Goal: Information Seeking & Learning: Learn about a topic

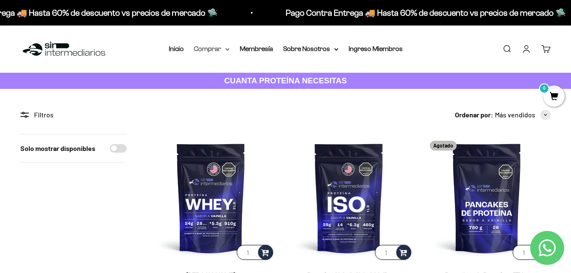
click at [216, 51] on summary "Comprar" at bounding box center [212, 48] width 36 height 11
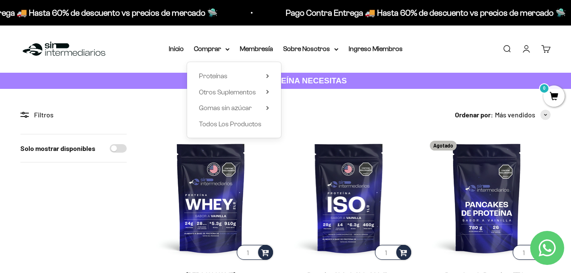
click at [270, 78] on div "Proteínas Ver Todos Whey Iso Vegan" at bounding box center [234, 100] width 94 height 76
click at [267, 77] on icon at bounding box center [267, 76] width 3 height 4
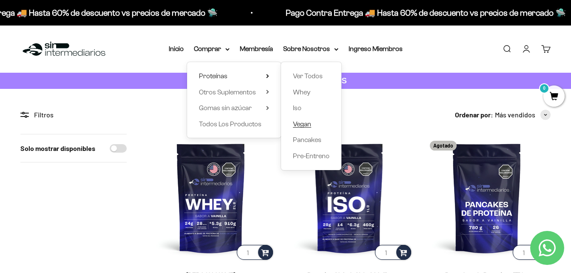
click at [310, 119] on span "Vegan" at bounding box center [302, 124] width 18 height 11
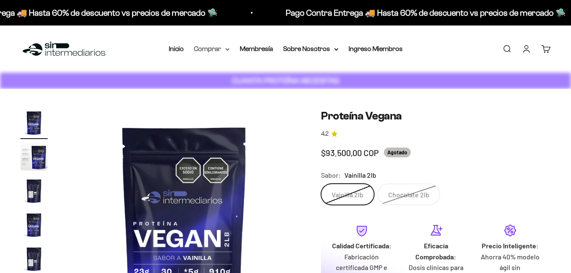
click at [221, 47] on summary "Comprar" at bounding box center [212, 48] width 36 height 11
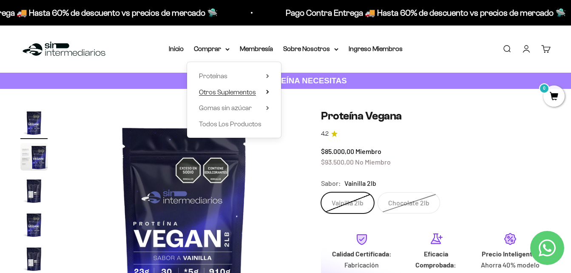
click at [266, 93] on summary "Otros Suplementos" at bounding box center [234, 92] width 70 height 11
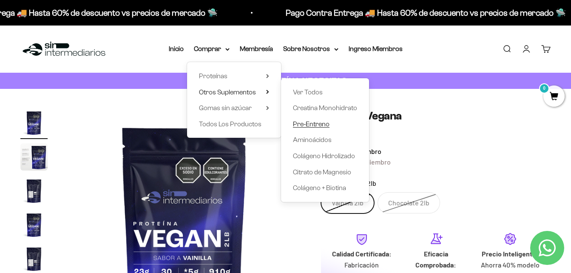
click at [317, 128] on span "Pre-Entreno" at bounding box center [311, 124] width 37 height 11
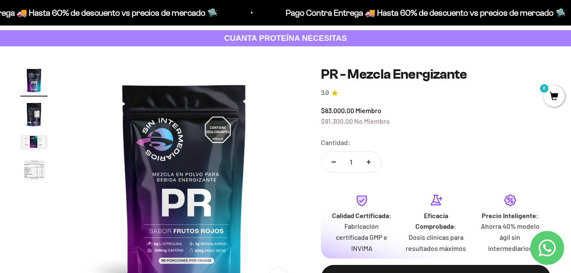
click at [33, 124] on img "Ir al artículo 2" at bounding box center [33, 114] width 27 height 27
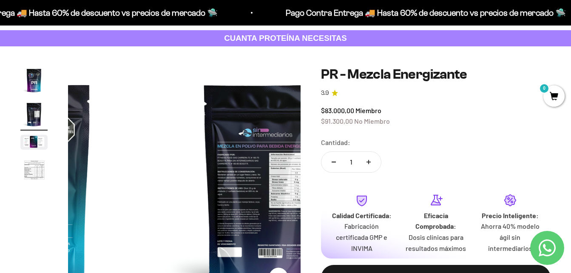
scroll to position [0, 238]
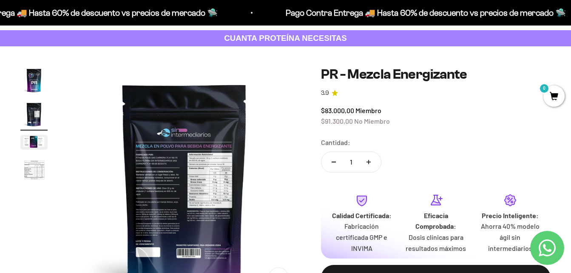
click at [33, 139] on img "Ir al artículo 3" at bounding box center [33, 142] width 27 height 15
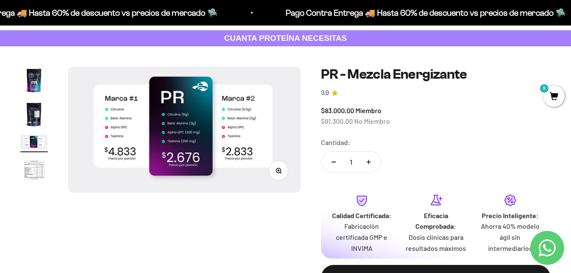
click at [41, 83] on img "Ir al artículo 1" at bounding box center [33, 80] width 27 height 27
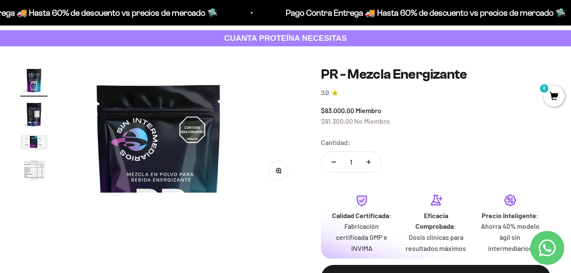
scroll to position [0, 0]
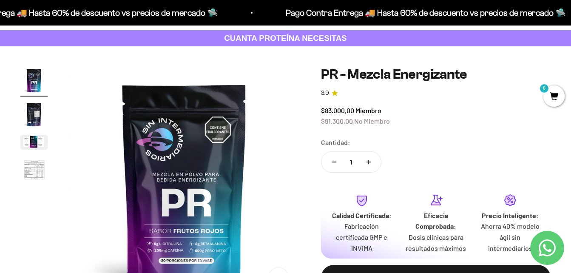
click at [212, 118] on img at bounding box center [184, 183] width 233 height 233
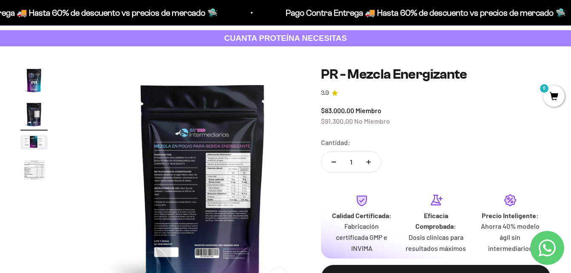
scroll to position [0, 238]
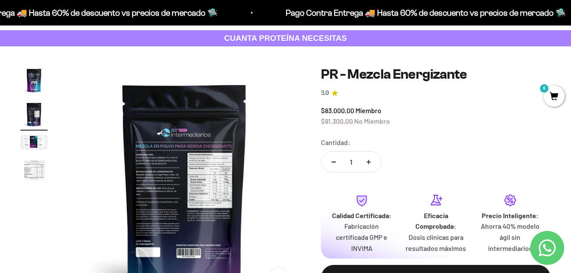
click at [34, 76] on img "Ir al artículo 1" at bounding box center [33, 80] width 27 height 27
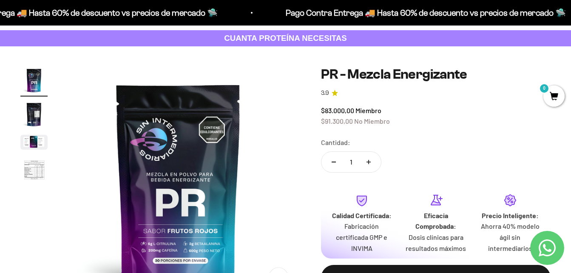
scroll to position [0, 0]
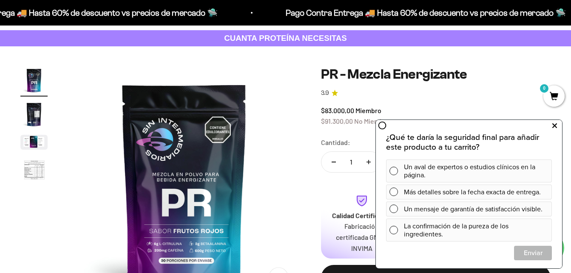
click at [553, 126] on icon at bounding box center [554, 125] width 5 height 11
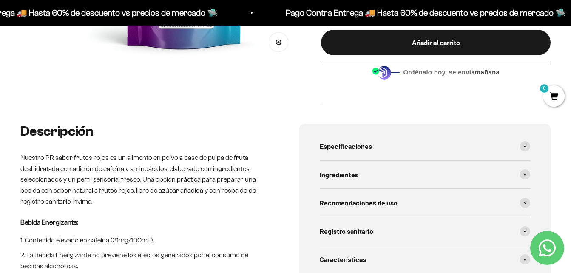
scroll to position [298, 0]
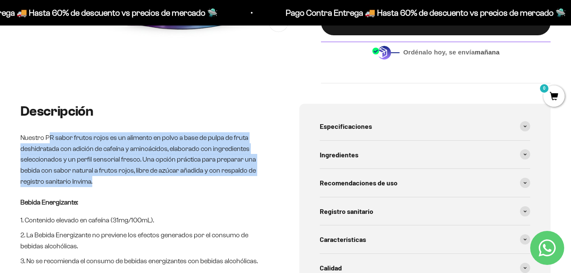
drag, startPoint x: 50, startPoint y: 136, endPoint x: 97, endPoint y: 183, distance: 66.4
click at [97, 183] on p "Nuestro PR sabor frutos rojos es un alimento en polvo a base de pulpa de fruta …" at bounding box center [146, 159] width 252 height 54
drag, startPoint x: 97, startPoint y: 183, endPoint x: 45, endPoint y: 170, distance: 53.5
click at [45, 170] on p "Nuestro PR sabor frutos rojos es un alimento en polvo a base de pulpa de fruta …" at bounding box center [146, 159] width 252 height 54
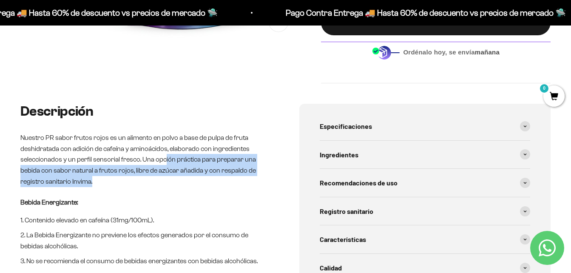
drag, startPoint x: 164, startPoint y: 162, endPoint x: 162, endPoint y: 184, distance: 21.8
click at [162, 184] on p "Nuestro PR sabor frutos rojos es un alimento en polvo a base de pulpa de fruta …" at bounding box center [146, 159] width 252 height 54
drag, startPoint x: 162, startPoint y: 184, endPoint x: 100, endPoint y: 185, distance: 61.7
click at [100, 185] on p "Nuestro PR sabor frutos rojos es un alimento en polvo a base de pulpa de fruta …" at bounding box center [146, 159] width 252 height 54
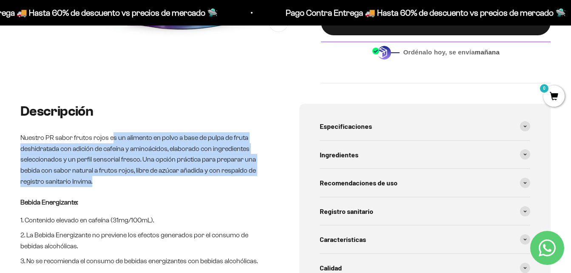
drag, startPoint x: 101, startPoint y: 176, endPoint x: 113, endPoint y: 142, distance: 36.0
click at [113, 142] on p "Nuestro PR sabor frutos rojos es un alimento en polvo a base de pulpa de fruta …" at bounding box center [146, 159] width 252 height 54
drag, startPoint x: 113, startPoint y: 142, endPoint x: 72, endPoint y: 154, distance: 42.5
click at [72, 154] on p "Nuestro PR sabor frutos rojos es un alimento en polvo a base de pulpa de fruta …" at bounding box center [146, 159] width 252 height 54
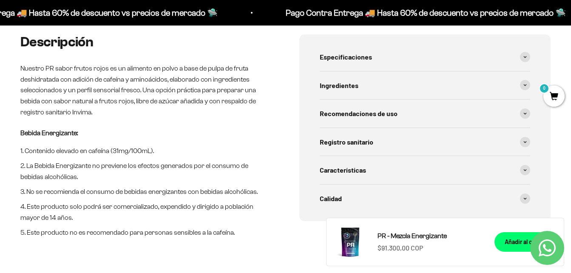
scroll to position [383, 0]
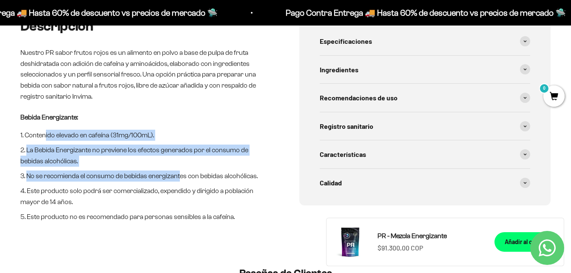
drag, startPoint x: 51, startPoint y: 137, endPoint x: 177, endPoint y: 172, distance: 130.5
click at [177, 172] on ol "Contenido elevado en cafeína (31mg/100mL). La Bebida Energizante no previene lo…" at bounding box center [146, 176] width 252 height 93
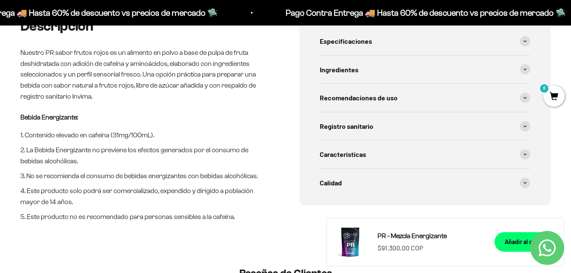
drag, startPoint x: 177, startPoint y: 172, endPoint x: 26, endPoint y: 138, distance: 154.2
click at [26, 138] on li "Contenido elevado en cafeína (31mg/100mL)." at bounding box center [146, 135] width 252 height 11
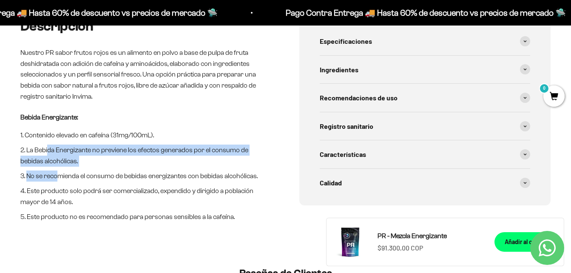
drag, startPoint x: 47, startPoint y: 145, endPoint x: 60, endPoint y: 169, distance: 28.2
click at [60, 169] on ol "Contenido elevado en cafeína (31mg/100mL). La Bebida Energizante no previene lo…" at bounding box center [146, 176] width 252 height 93
drag, startPoint x: 60, startPoint y: 169, endPoint x: 60, endPoint y: 179, distance: 9.4
click at [60, 179] on li "No se recomienda el consumo de bebidas energizantes con bebidas alcohólicas." at bounding box center [146, 175] width 252 height 11
click at [39, 179] on li "No se recomienda el consumo de bebidas energizantes con bebidas alcohólicas." at bounding box center [146, 175] width 252 height 11
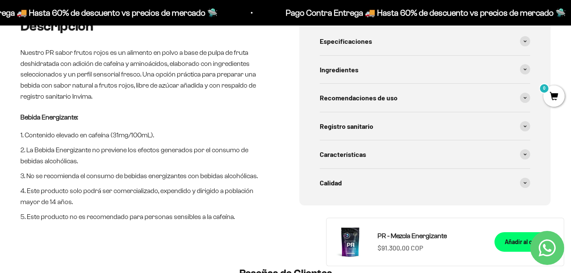
click at [26, 177] on li "No se recomienda el consumo de bebidas energizantes con bebidas alcohólicas." at bounding box center [146, 175] width 252 height 11
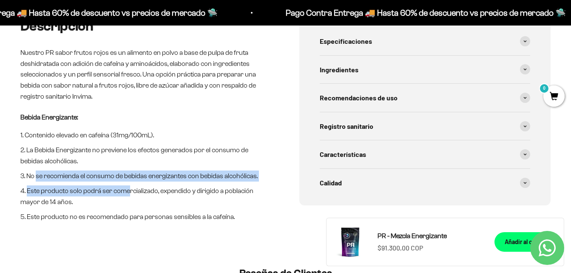
drag, startPoint x: 36, startPoint y: 176, endPoint x: 129, endPoint y: 194, distance: 94.5
click at [129, 194] on ol "Contenido elevado en cafeína (31mg/100mL). La Bebida Energizante no previene lo…" at bounding box center [146, 176] width 252 height 93
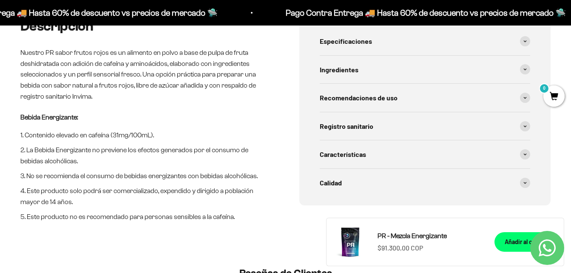
drag, startPoint x: 129, startPoint y: 194, endPoint x: 65, endPoint y: 201, distance: 64.1
click at [65, 201] on li "Este producto solo podrá ser comercializado, expendido y dirigido a población m…" at bounding box center [146, 196] width 252 height 22
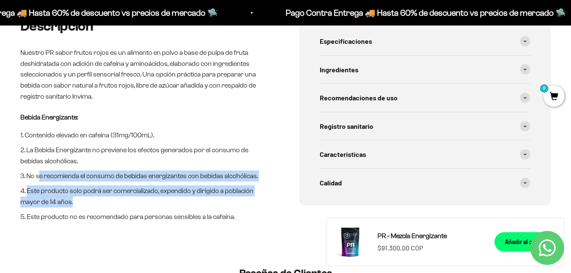
drag, startPoint x: 77, startPoint y: 201, endPoint x: 39, endPoint y: 179, distance: 43.0
click at [39, 179] on ol "Contenido elevado en cafeína (31mg/100mL). La Bebida Energizante no previene lo…" at bounding box center [146, 176] width 252 height 93
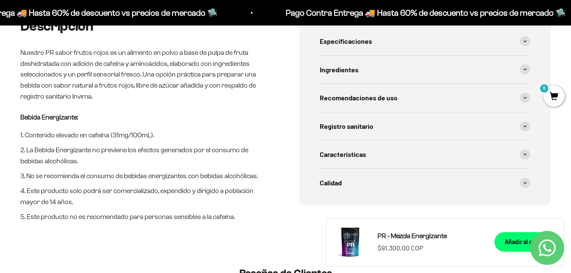
drag, startPoint x: 39, startPoint y: 179, endPoint x: 15, endPoint y: 180, distance: 24.2
click at [15, 180] on div "Descripción Nuestro PR sabor frutos rojos es un alimento en polvo a base de pul…" at bounding box center [285, 137] width 571 height 237
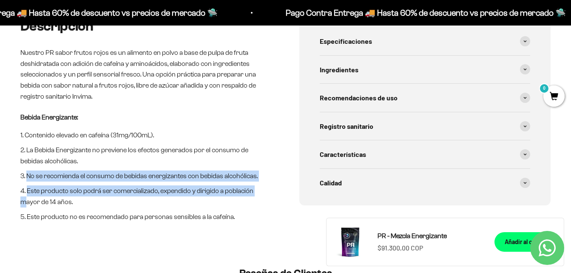
drag, startPoint x: 111, startPoint y: 178, endPoint x: 236, endPoint y: 193, distance: 126.2
click at [236, 193] on div "Descripción Nuestro PR sabor frutos rojos es un alimento en polvo a base de pul…" at bounding box center [285, 137] width 571 height 237
drag, startPoint x: 236, startPoint y: 193, endPoint x: 111, endPoint y: 187, distance: 125.6
click at [111, 187] on li "Este producto solo podrá ser comercializado, expendido y dirigido a población m…" at bounding box center [146, 196] width 252 height 22
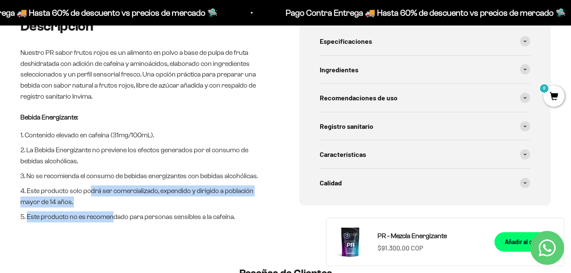
drag, startPoint x: 90, startPoint y: 189, endPoint x: 114, endPoint y: 220, distance: 39.5
click at [114, 220] on ol "Contenido elevado en cafeína (31mg/100mL). La Bebida Energizante no previene lo…" at bounding box center [146, 176] width 252 height 93
drag, startPoint x: 114, startPoint y: 220, endPoint x: 81, endPoint y: 221, distance: 33.2
click at [81, 221] on li "Este producto no es recomendado para personas sensibles a la cafeína." at bounding box center [146, 216] width 252 height 11
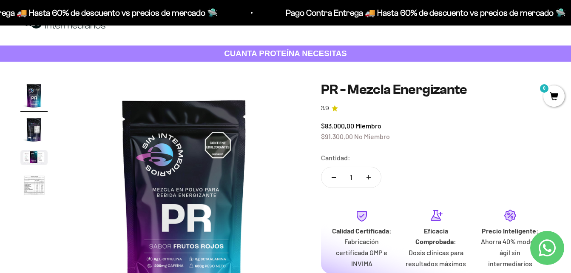
scroll to position [0, 0]
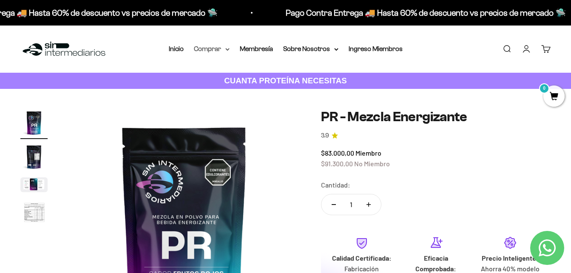
click at [221, 50] on summary "Comprar" at bounding box center [212, 48] width 36 height 11
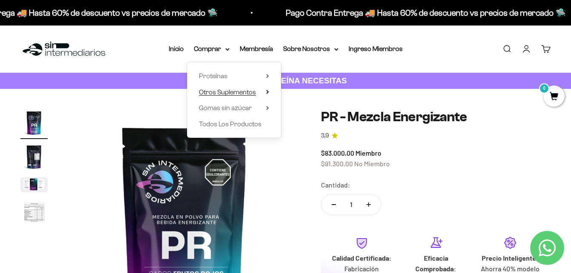
click at [266, 95] on summary "Otros Suplementos" at bounding box center [234, 92] width 70 height 11
click at [264, 106] on summary "Gomas sin azúcar" at bounding box center [234, 107] width 70 height 11
click at [267, 79] on summary "Proteínas" at bounding box center [234, 76] width 70 height 11
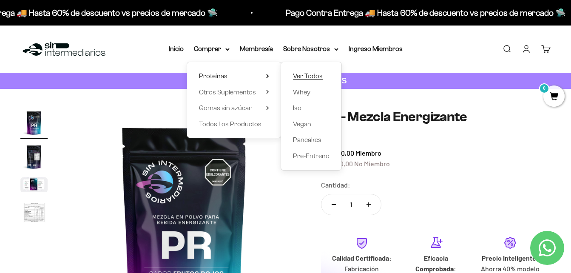
click at [310, 78] on span "Ver Todos" at bounding box center [308, 75] width 30 height 7
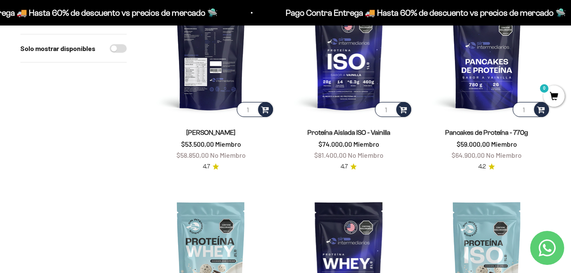
scroll to position [128, 0]
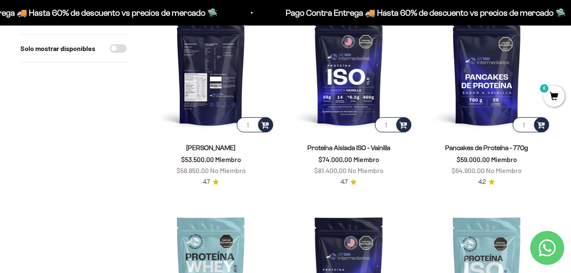
click at [223, 96] on img at bounding box center [211, 70] width 128 height 128
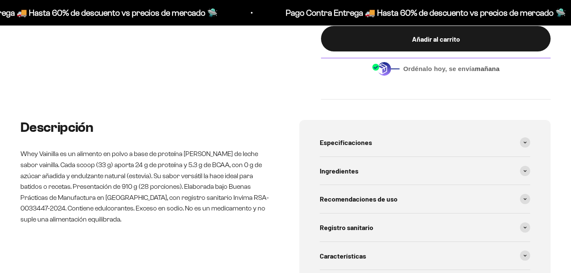
scroll to position [425, 0]
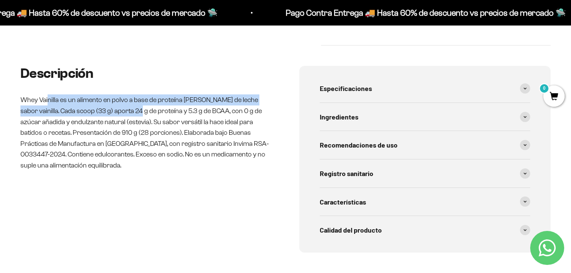
drag, startPoint x: 100, startPoint y: 106, endPoint x: 49, endPoint y: 90, distance: 53.9
click at [49, 90] on div "Descripción Whey Vainilla es un alimento en polvo a base de proteína de suero d…" at bounding box center [146, 118] width 252 height 105
click at [145, 182] on div "Descripción Whey Vainilla es un alimento en polvo a base de proteína de suero d…" at bounding box center [146, 159] width 252 height 187
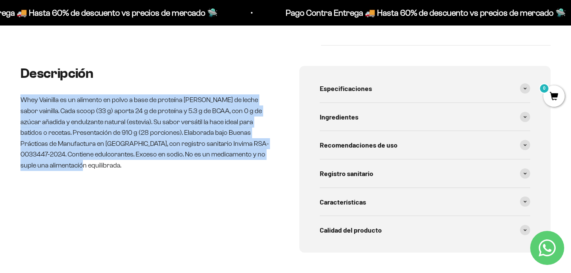
drag, startPoint x: 139, startPoint y: 162, endPoint x: 5, endPoint y: 102, distance: 146.8
click at [5, 102] on div "Descripción Whey Vainilla es un alimento en polvo a base de proteína de suero d…" at bounding box center [285, 176] width 571 height 221
drag, startPoint x: 5, startPoint y: 102, endPoint x: 102, endPoint y: 134, distance: 102.3
click at [102, 134] on p "Whey Vainilla es un alimento en polvo a base de proteína de suero de leche sabo…" at bounding box center [146, 132] width 252 height 76
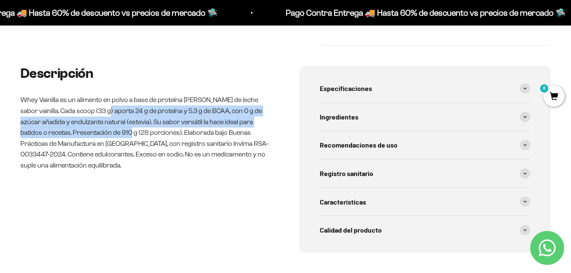
drag, startPoint x: 105, startPoint y: 106, endPoint x: 115, endPoint y: 134, distance: 30.1
click at [115, 134] on p "Whey Vainilla es un alimento en polvo a base de proteína de suero de leche sabo…" at bounding box center [146, 132] width 252 height 76
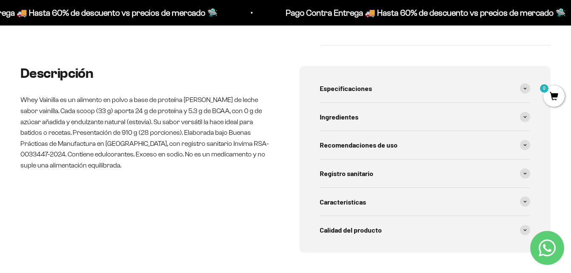
drag, startPoint x: 115, startPoint y: 134, endPoint x: 86, endPoint y: 161, distance: 39.1
click at [86, 161] on p "Whey Vainilla es un alimento en polvo a base de proteína de suero de leche sabo…" at bounding box center [146, 132] width 252 height 76
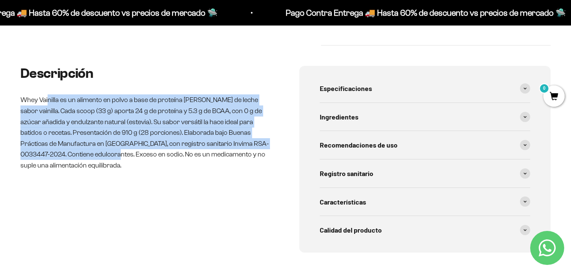
drag, startPoint x: 85, startPoint y: 159, endPoint x: 48, endPoint y: 100, distance: 70.5
click at [48, 100] on p "Whey Vainilla es un alimento en polvo a base de proteína de suero de leche sabo…" at bounding box center [146, 132] width 252 height 76
drag, startPoint x: 48, startPoint y: 100, endPoint x: 51, endPoint y: 144, distance: 44.0
click at [51, 144] on p "Whey Vainilla es un alimento en polvo a base de proteína de suero de leche sabo…" at bounding box center [146, 132] width 252 height 76
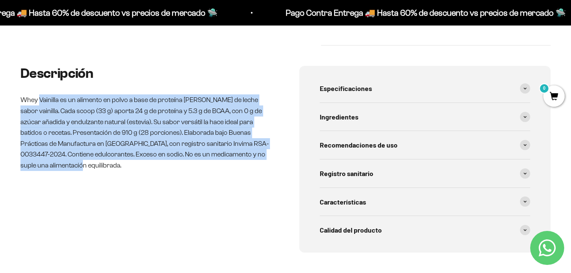
drag, startPoint x: 79, startPoint y: 171, endPoint x: 40, endPoint y: 84, distance: 95.9
click at [40, 84] on div "Descripción Whey Vainilla es un alimento en polvo a base de proteína de suero d…" at bounding box center [146, 159] width 252 height 187
drag, startPoint x: 40, startPoint y: 84, endPoint x: 50, endPoint y: 141, distance: 57.9
click at [50, 141] on p "Whey Vainilla es un alimento en polvo a base de proteína de suero de leche sabo…" at bounding box center [146, 132] width 252 height 76
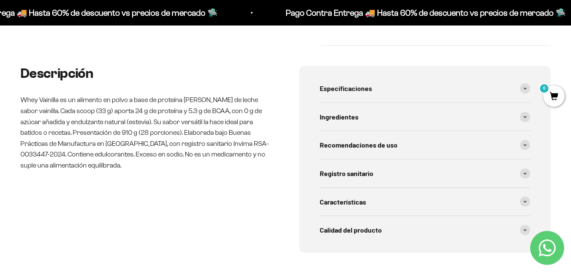
click at [201, 173] on div "Descripción Whey Vainilla es un alimento en polvo a base de proteína de suero d…" at bounding box center [146, 159] width 252 height 187
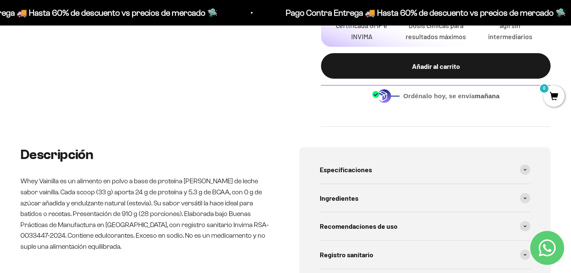
scroll to position [340, 0]
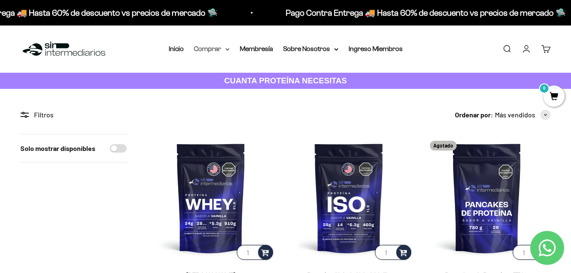
click at [208, 49] on summary "Comprar" at bounding box center [212, 48] width 36 height 11
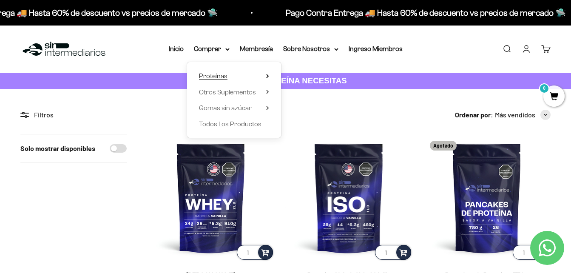
click at [267, 75] on icon at bounding box center [268, 75] width 2 height 3
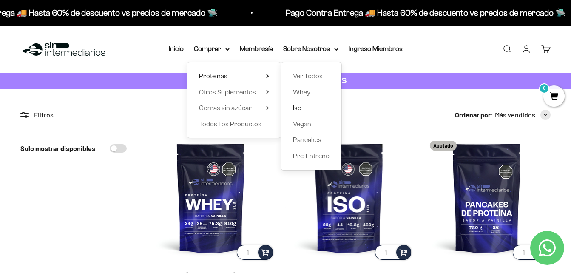
click at [299, 111] on span "Iso" at bounding box center [297, 107] width 9 height 7
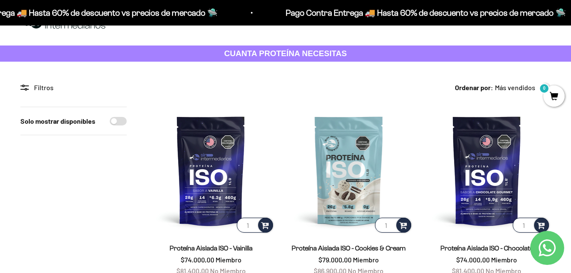
scroll to position [43, 0]
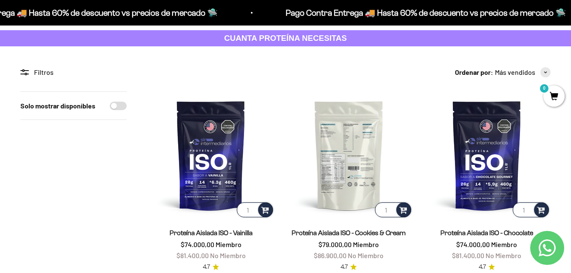
click at [392, 139] on img at bounding box center [349, 155] width 128 height 128
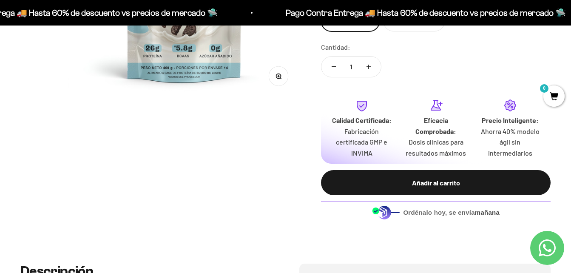
scroll to position [425, 0]
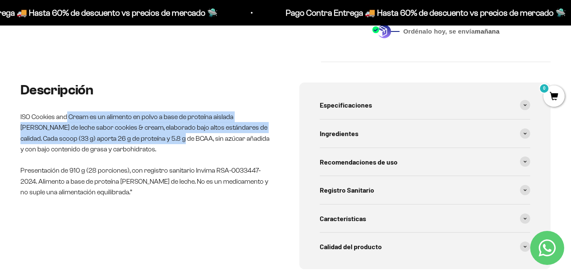
drag, startPoint x: 79, startPoint y: 119, endPoint x: 67, endPoint y: 114, distance: 13.0
click at [67, 114] on p "ISO Cookies and Cream es un alimento en polvo a base de proteína aislada de sue…" at bounding box center [146, 132] width 252 height 43
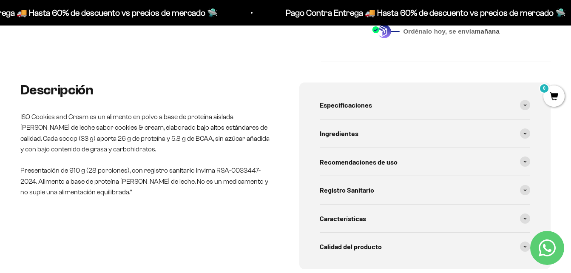
drag, startPoint x: 67, startPoint y: 114, endPoint x: 167, endPoint y: 147, distance: 105.0
click at [167, 147] on p "ISO Cookies and Cream es un alimento en polvo a base de proteína aislada de sue…" at bounding box center [146, 132] width 252 height 43
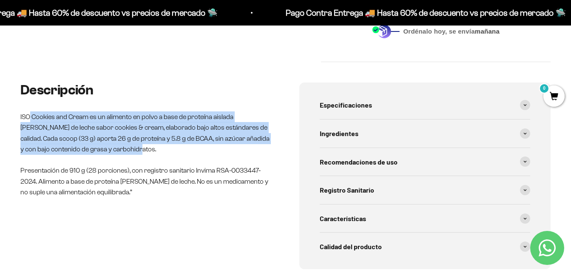
drag, startPoint x: 162, startPoint y: 149, endPoint x: 31, endPoint y: 109, distance: 136.5
click at [31, 109] on div "Descripción ISO Cookies and Cream es un alimento en polvo a base de proteína ai…" at bounding box center [146, 139] width 252 height 115
drag, startPoint x: 31, startPoint y: 109, endPoint x: 109, endPoint y: 136, distance: 82.4
click at [109, 136] on p "ISO Cookies and Cream es un alimento en polvo a base de proteína aislada de sue…" at bounding box center [146, 132] width 252 height 43
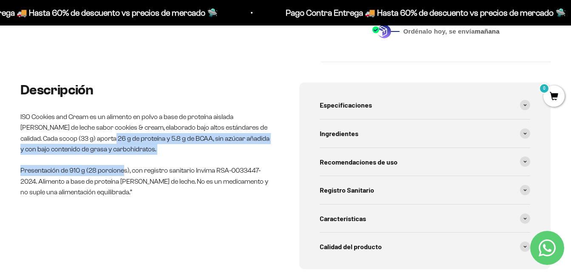
drag, startPoint x: 123, startPoint y: 158, endPoint x: 72, endPoint y: 137, distance: 55.5
click at [72, 137] on div "Descripción ISO Cookies and Cream es un alimento en polvo a base de proteína ai…" at bounding box center [146, 139] width 252 height 115
click at [353, 104] on span "Especificaciones" at bounding box center [346, 104] width 52 height 11
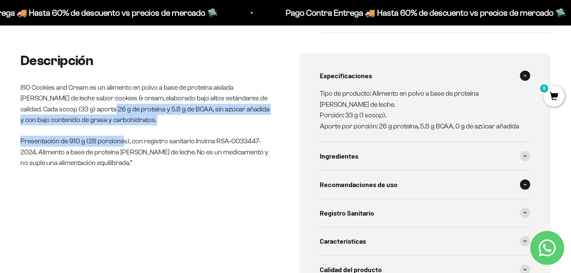
scroll to position [510, 0]
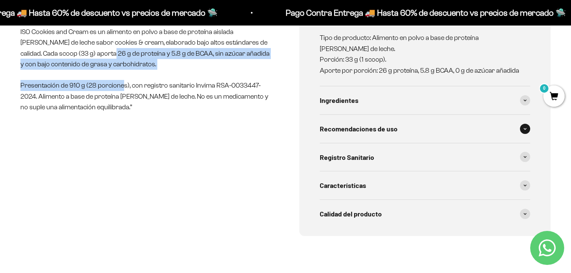
click at [380, 135] on div "Recomendaciones de uso" at bounding box center [425, 129] width 211 height 28
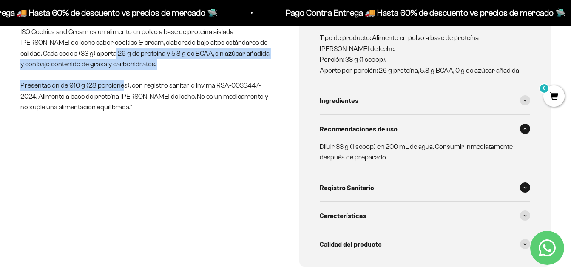
click at [453, 185] on div "Registro Sanitario" at bounding box center [425, 187] width 211 height 28
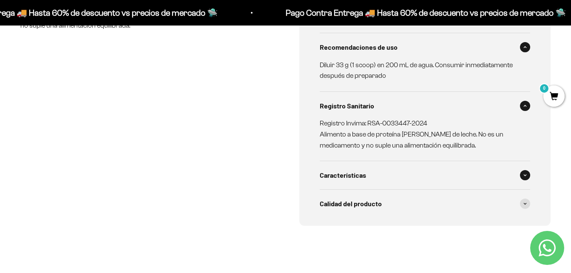
scroll to position [595, 0]
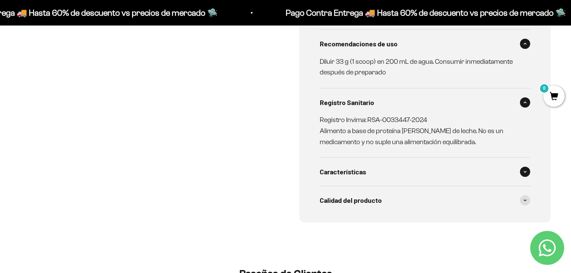
click at [414, 181] on div "Características" at bounding box center [425, 172] width 211 height 28
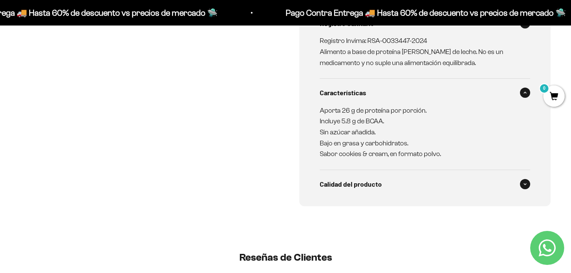
scroll to position [680, 0]
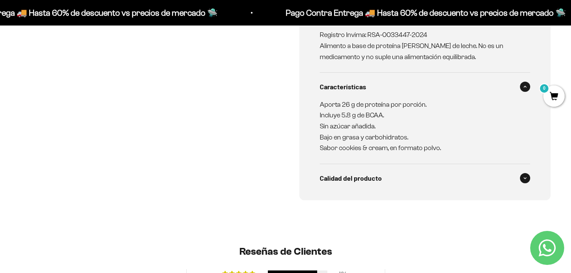
click at [389, 181] on div "Calidad del producto" at bounding box center [425, 178] width 211 height 28
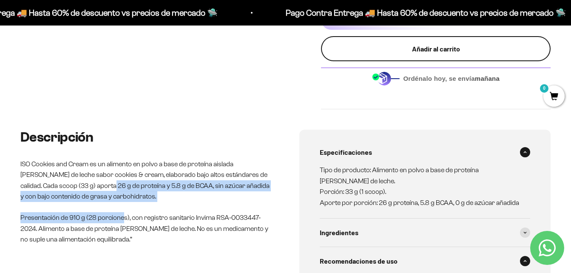
scroll to position [468, 0]
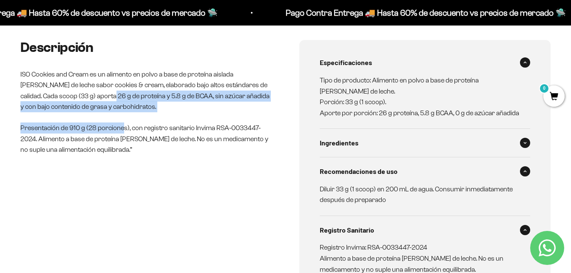
click at [379, 148] on div "Ingredientes" at bounding box center [425, 143] width 211 height 28
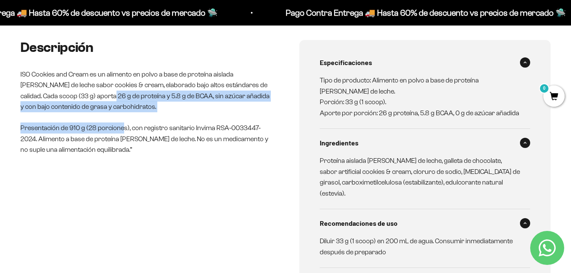
drag, startPoint x: 86, startPoint y: 111, endPoint x: 68, endPoint y: 99, distance: 21.1
click at [85, 111] on p "ISO Cookies and Cream es un alimento en polvo a base de proteína aislada de sue…" at bounding box center [146, 90] width 252 height 43
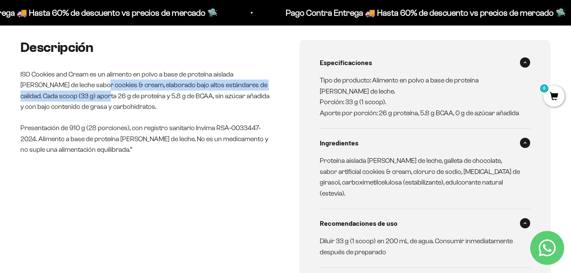
click at [67, 90] on p "ISO Cookies and Cream es un alimento en polvo a base de proteína aislada de sue…" at bounding box center [146, 90] width 252 height 43
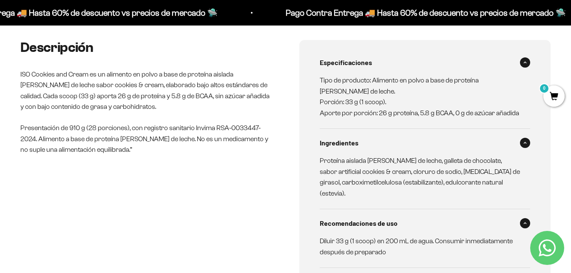
drag, startPoint x: 67, startPoint y: 90, endPoint x: 140, endPoint y: 102, distance: 74.4
click at [140, 102] on p "ISO Cookies and Cream es un alimento en polvo a base de proteína aislada de sue…" at bounding box center [146, 90] width 252 height 43
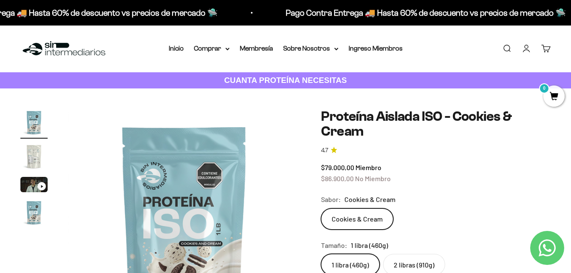
scroll to position [0, 0]
click at [211, 49] on summary "Comprar" at bounding box center [212, 48] width 36 height 11
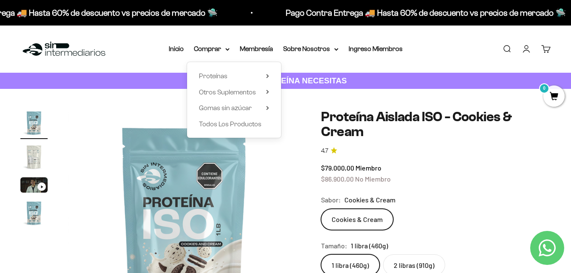
click at [270, 75] on div "Proteínas Ver Todos Whey Iso Vegan" at bounding box center [234, 100] width 94 height 76
click at [269, 76] on icon at bounding box center [267, 76] width 3 height 4
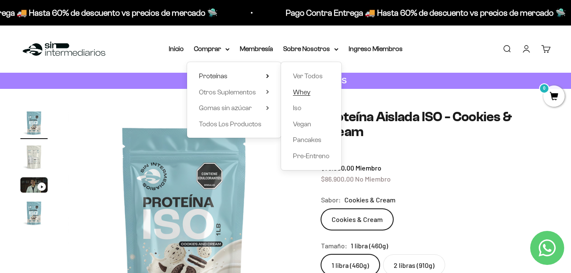
click at [309, 94] on span "Whey" at bounding box center [301, 91] width 17 height 7
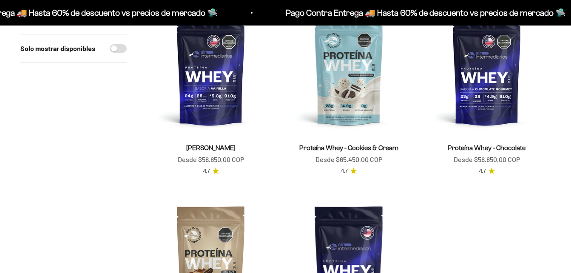
scroll to position [128, 0]
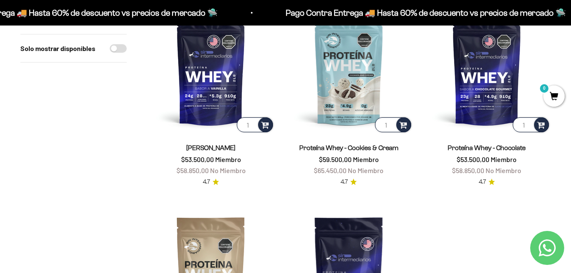
click at [552, 249] on icon "Contact us on WhatsApp" at bounding box center [547, 247] width 17 height 17
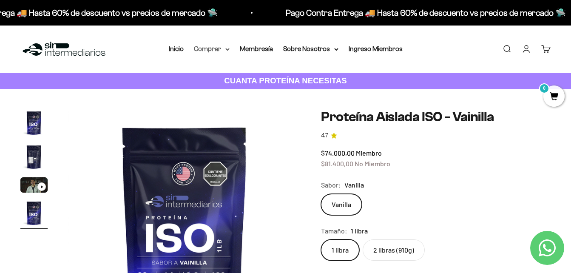
click at [220, 51] on summary "Comprar" at bounding box center [212, 48] width 36 height 11
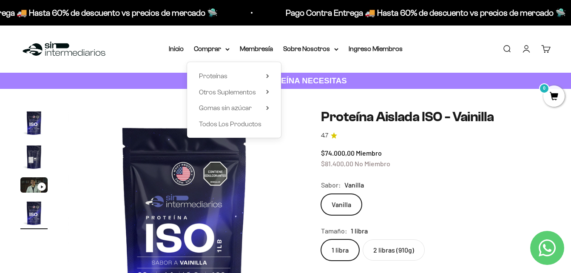
click at [271, 77] on div "Proteínas Ver Todos Whey Iso Vegan" at bounding box center [234, 100] width 94 height 76
click at [265, 78] on summary "Proteínas" at bounding box center [234, 76] width 70 height 11
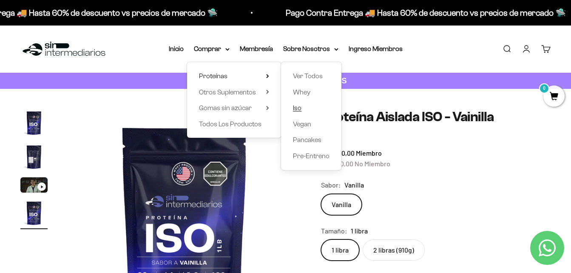
click at [308, 111] on link "Iso" at bounding box center [311, 107] width 37 height 11
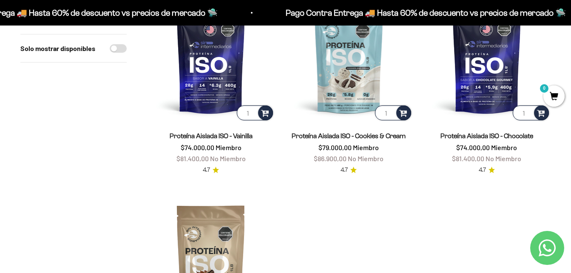
scroll to position [128, 0]
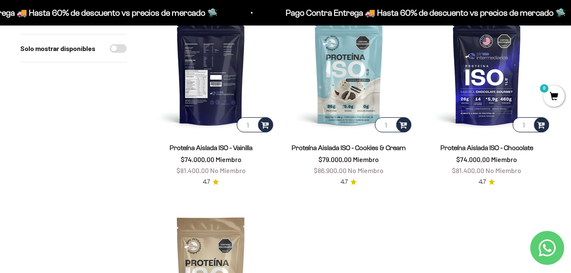
click at [222, 67] on img at bounding box center [211, 70] width 128 height 128
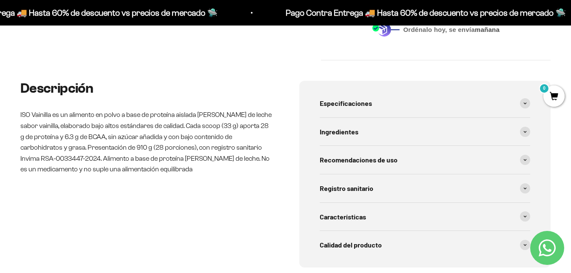
scroll to position [468, 0]
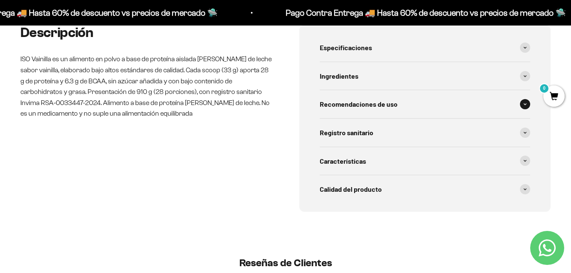
click at [490, 106] on div "Recomendaciones de uso" at bounding box center [425, 104] width 211 height 28
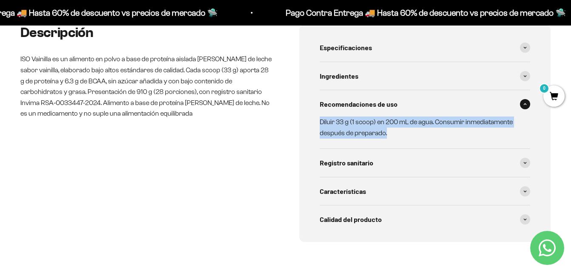
drag, startPoint x: 418, startPoint y: 130, endPoint x: 315, endPoint y: 125, distance: 103.8
click at [315, 125] on div "Especificaciones Tipo de producto: Alimento en polvo a base de proteína [PERSON…" at bounding box center [425, 133] width 252 height 217
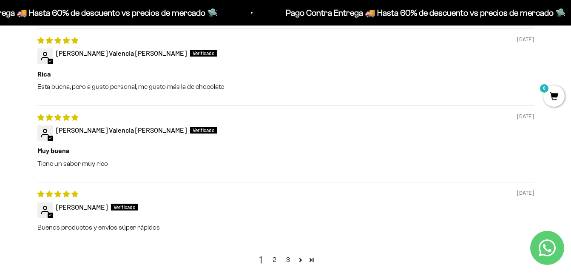
scroll to position [1190, 0]
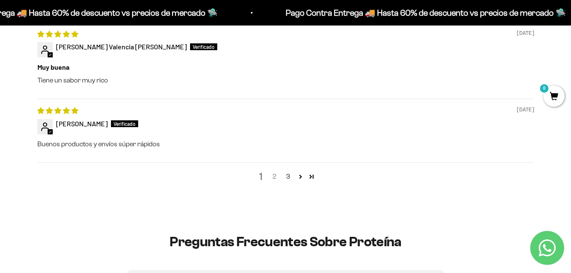
click at [277, 181] on link "2" at bounding box center [275, 176] width 14 height 10
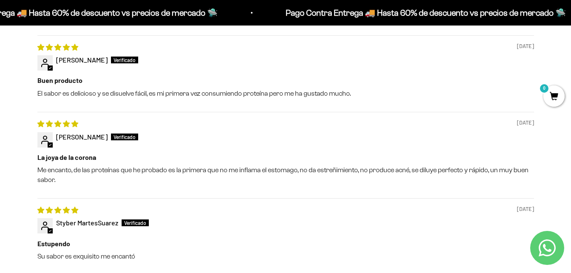
scroll to position [970, 0]
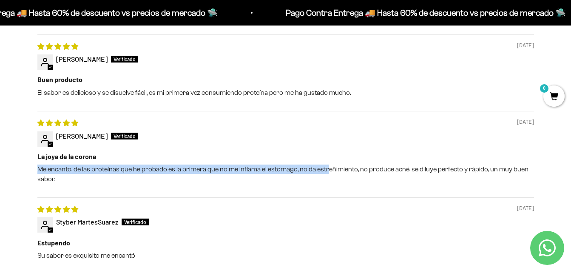
drag, startPoint x: 326, startPoint y: 171, endPoint x: 288, endPoint y: 156, distance: 40.7
click at [288, 156] on div "La joya de la corona Me encanto, de las proteínas que he probado es la primera …" at bounding box center [285, 168] width 497 height 32
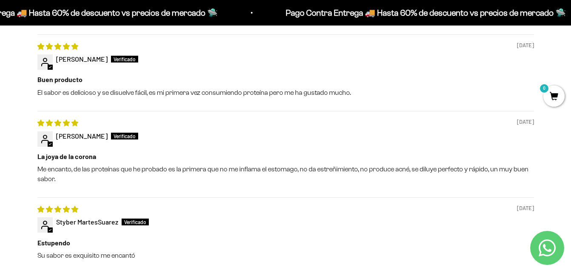
drag, startPoint x: 288, startPoint y: 156, endPoint x: 314, endPoint y: 182, distance: 36.4
click at [314, 182] on p "Me encanto, de las proteínas que he probado es la primera que no me inflama el …" at bounding box center [285, 174] width 497 height 19
click at [328, 118] on div "[DATE] [PERSON_NAME] La joya de la corona Me encanto, de las proteínas que he p…" at bounding box center [285, 154] width 497 height 86
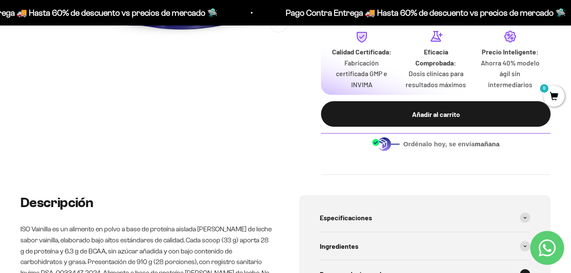
scroll to position [290, 0]
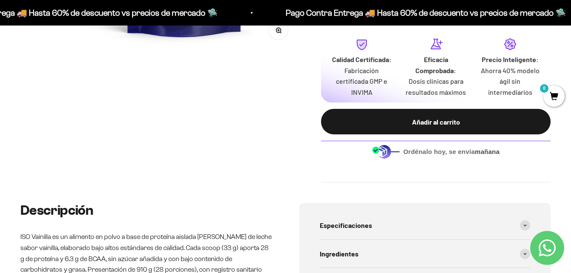
click at [398, 198] on div "Zoom Ir al artículo 1 Ir al artículo 2 Ir al artículo 3 Ir al artículo 4 Proteí…" at bounding box center [285, 1] width 571 height 404
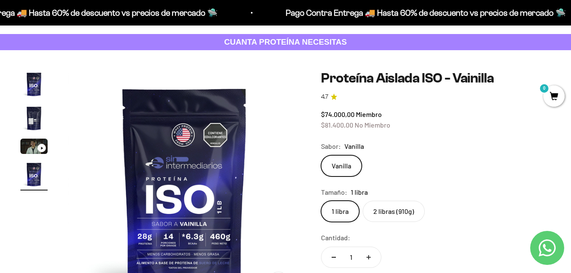
scroll to position [0, 0]
